Goal: Task Accomplishment & Management: Complete application form

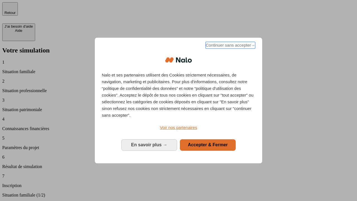
click at [230, 46] on span "Continuer sans accepter →" at bounding box center [231, 45] width 50 height 7
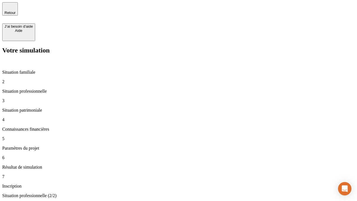
type input "30 000"
type input "1 000"
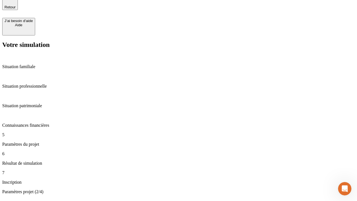
type input "40"
type input "64"
type input "200 000"
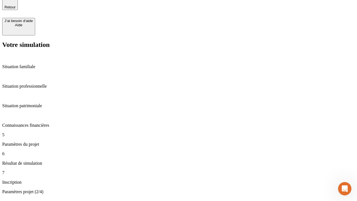
type input "640"
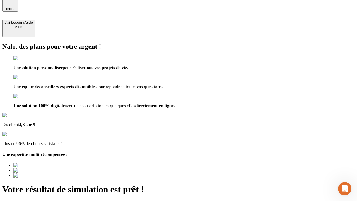
type input "[EMAIL_ADDRESS][DOMAIN_NAME]"
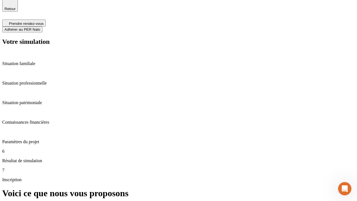
click at [40, 27] on span "Adhérer au PER Nalo" at bounding box center [22, 29] width 36 height 4
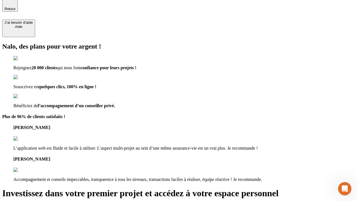
scroll to position [3, 0]
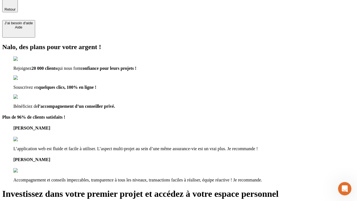
type input "[PERSON_NAME][EMAIL_ADDRESS][DOMAIN_NAME]"
